Goal: Task Accomplishment & Management: Use online tool/utility

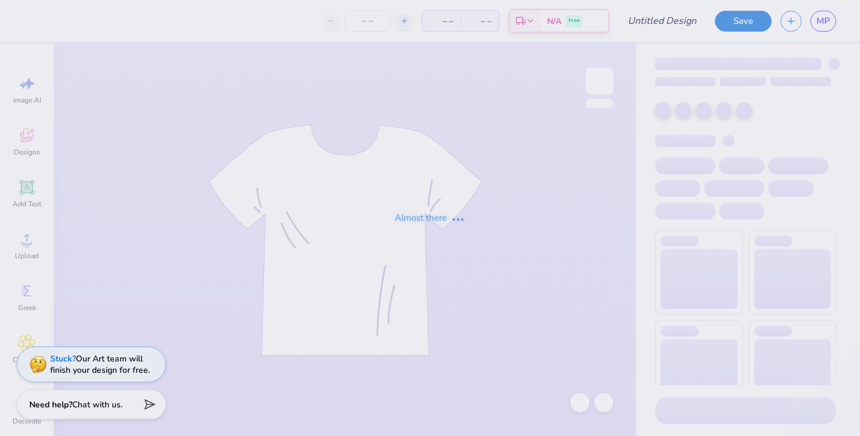
type input "[PERSON_NAME] : [US_STATE][GEOGRAPHIC_DATA]"
type input "125"
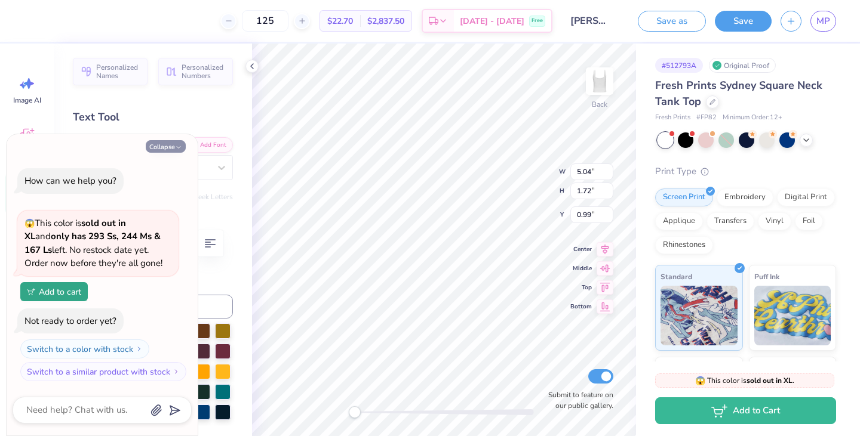
click at [168, 146] on button "Collapse" at bounding box center [166, 146] width 40 height 13
type textarea "x"
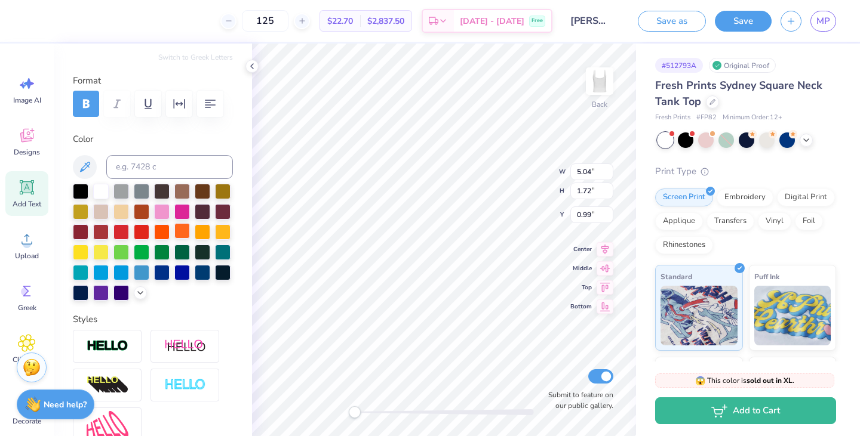
scroll to position [150, 0]
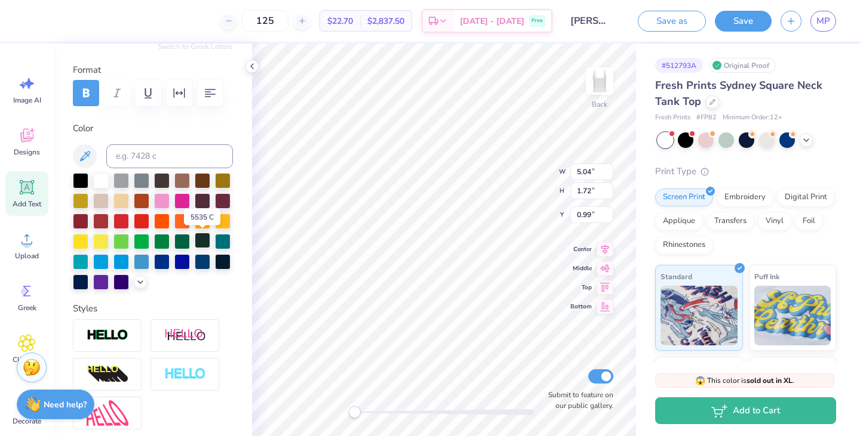
click at [205, 244] on div at bounding box center [203, 241] width 16 height 16
click at [184, 238] on div at bounding box center [182, 241] width 16 height 16
click at [204, 241] on div at bounding box center [203, 241] width 16 height 16
click at [201, 240] on div at bounding box center [203, 241] width 16 height 16
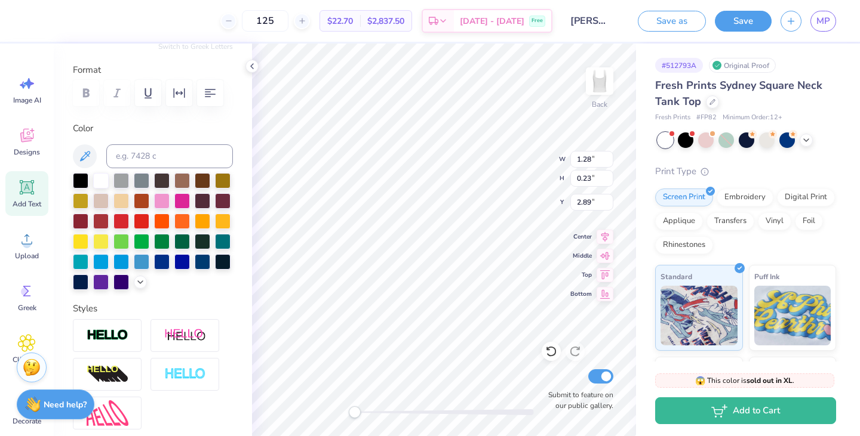
click at [202, 281] on div at bounding box center [153, 231] width 160 height 117
click at [743, 21] on button "Save" at bounding box center [743, 19] width 57 height 21
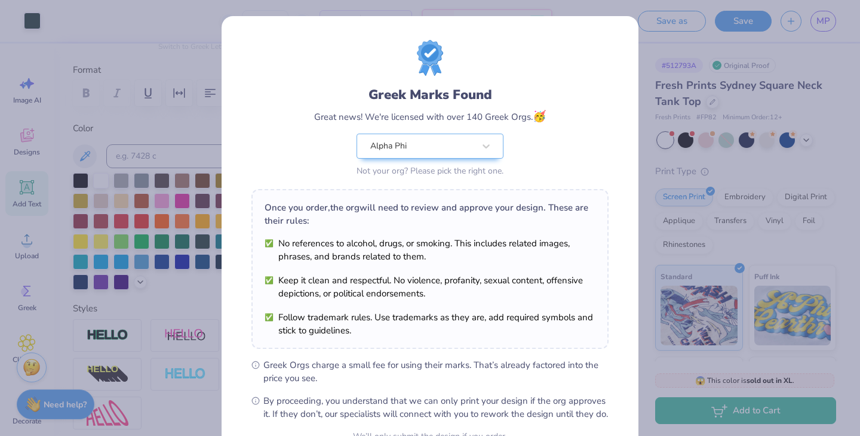
scroll to position [122, 0]
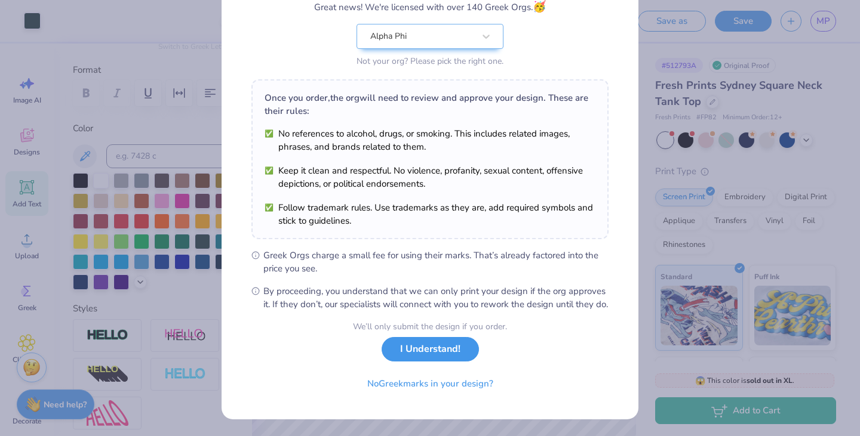
click at [418, 356] on button "I Understand!" at bounding box center [430, 349] width 97 height 24
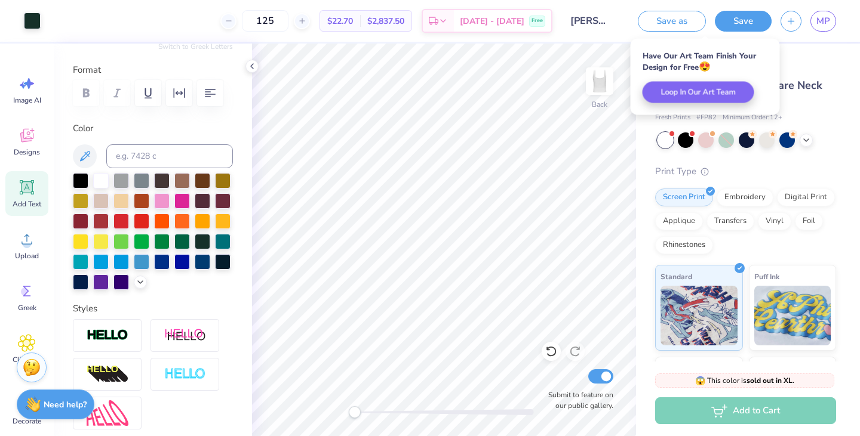
click at [836, 22] on div "Save as Save MP" at bounding box center [744, 21] width 231 height 42
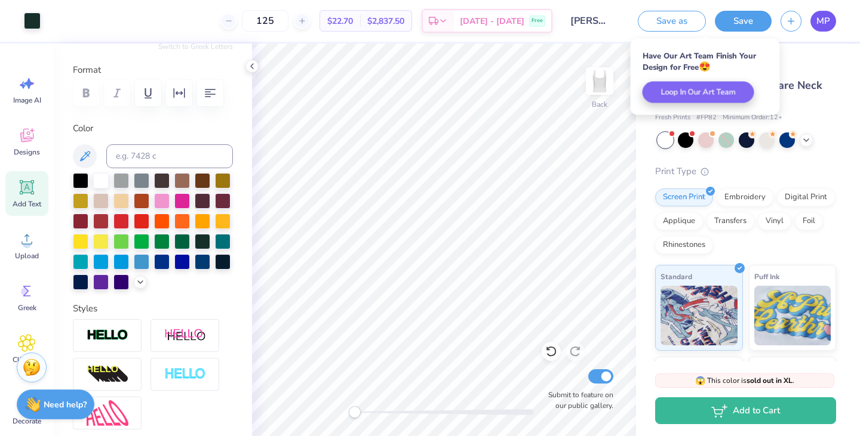
click at [827, 22] on span "MP" at bounding box center [823, 21] width 14 height 14
